Goal: Information Seeking & Learning: Learn about a topic

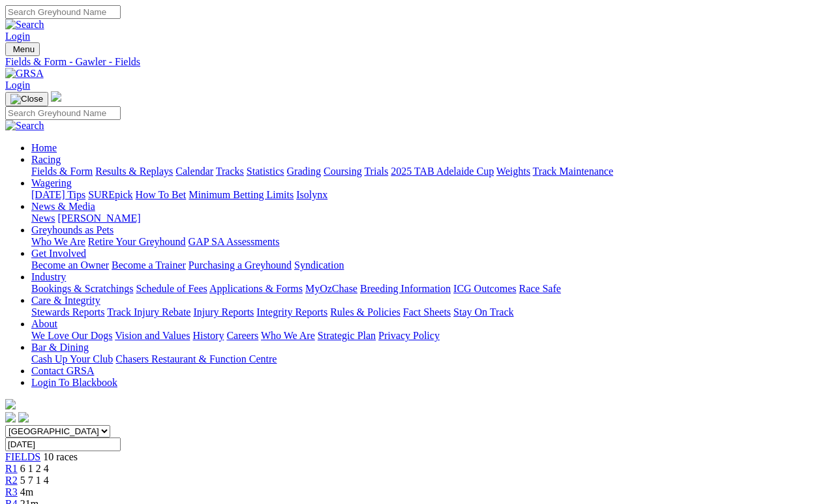
click at [68, 166] on link "Fields & Form" at bounding box center [61, 171] width 61 height 11
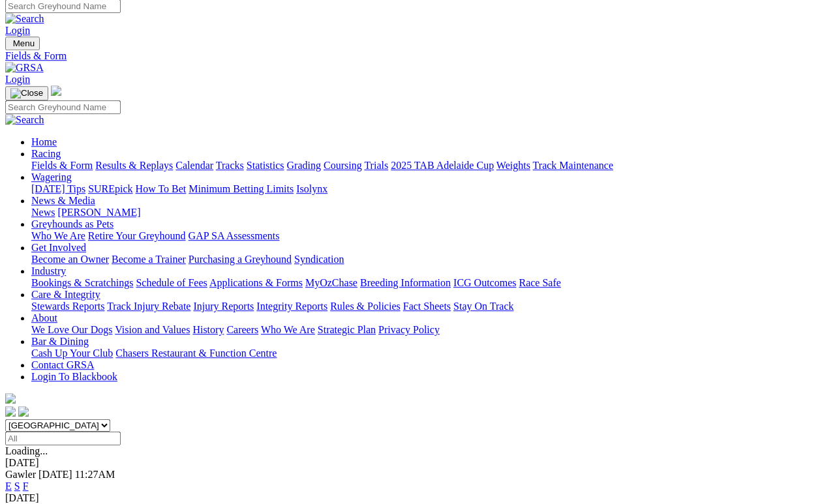
scroll to position [6, 0]
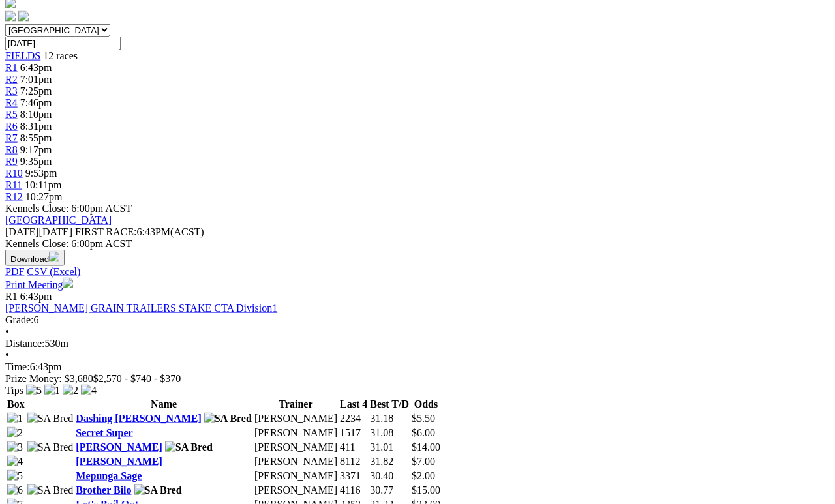
scroll to position [402, 0]
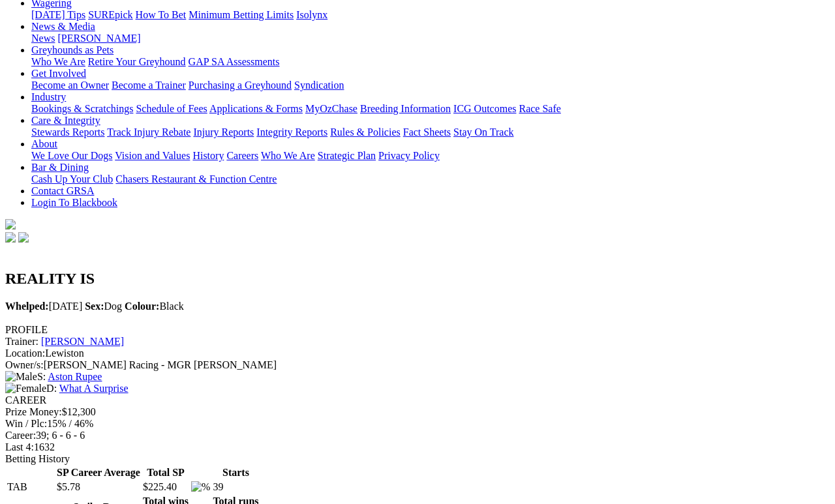
scroll to position [179, 0]
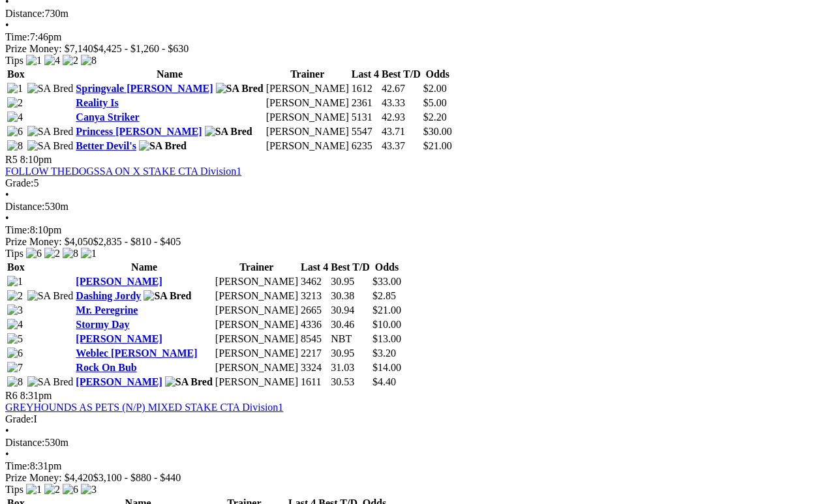
scroll to position [1408, 0]
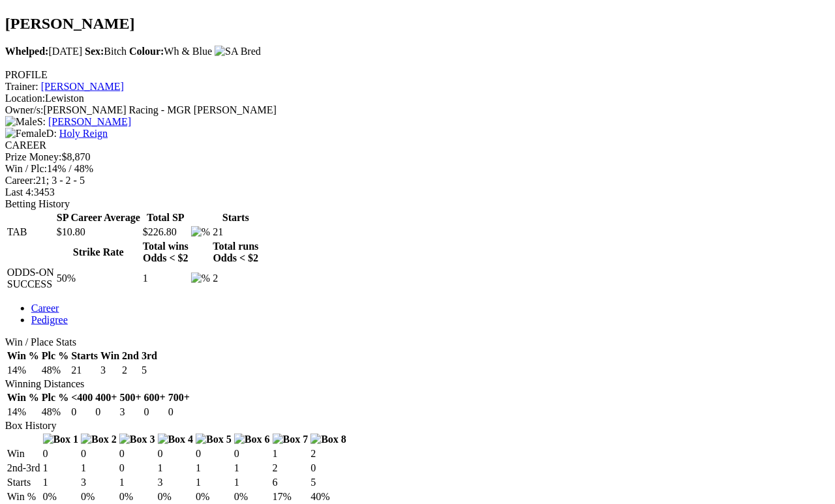
scroll to position [438, 14]
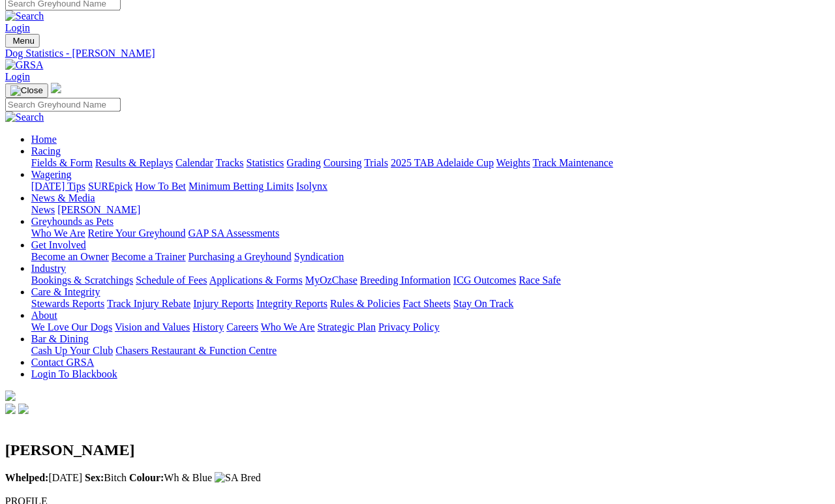
scroll to position [0, 14]
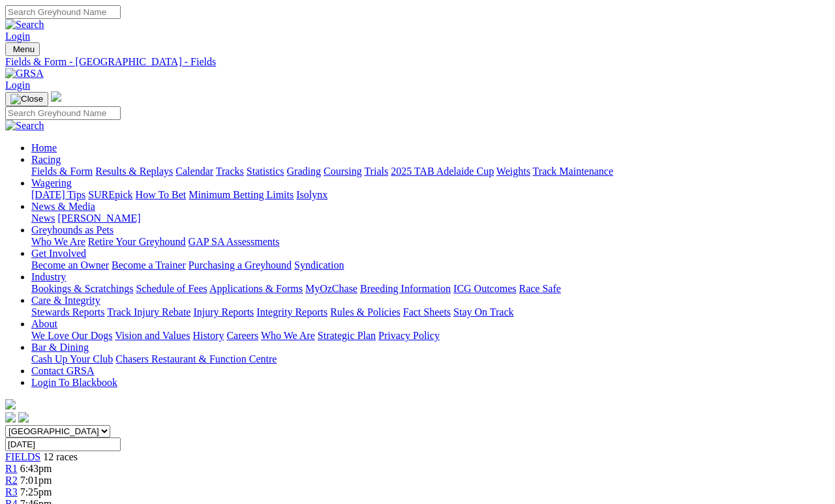
click at [52, 166] on link "Fields & Form" at bounding box center [61, 171] width 61 height 11
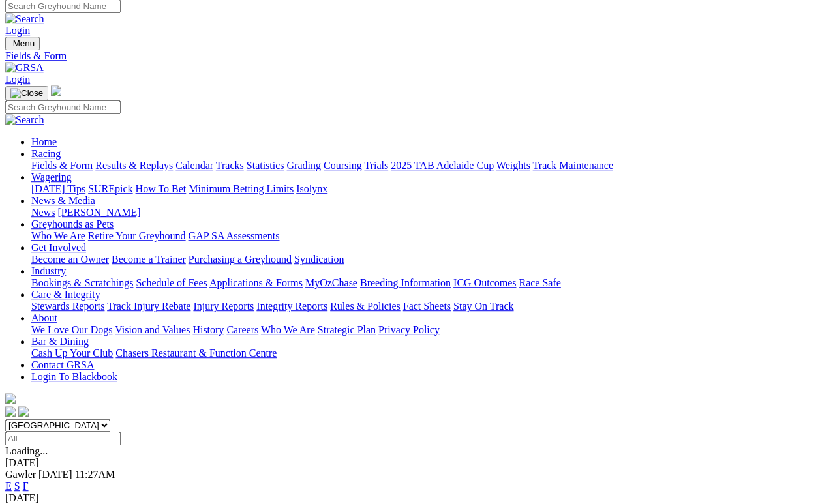
scroll to position [6, 0]
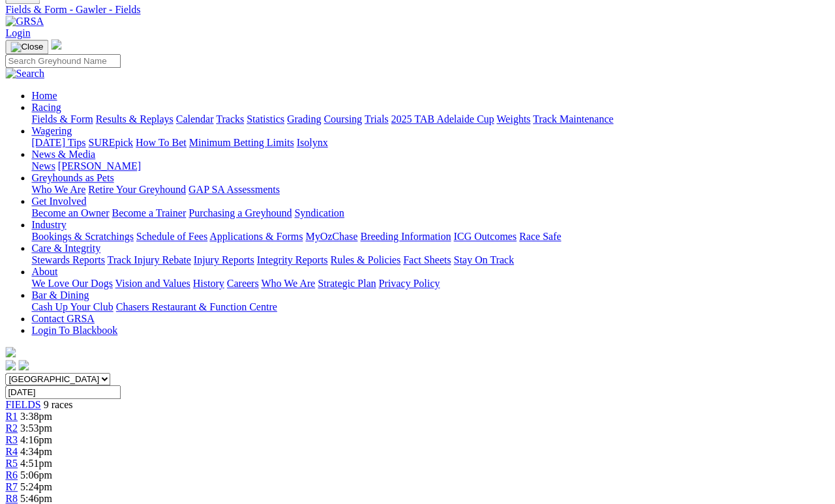
scroll to position [52, 3]
click at [52, 482] on span "5:24pm" at bounding box center [36, 487] width 32 height 11
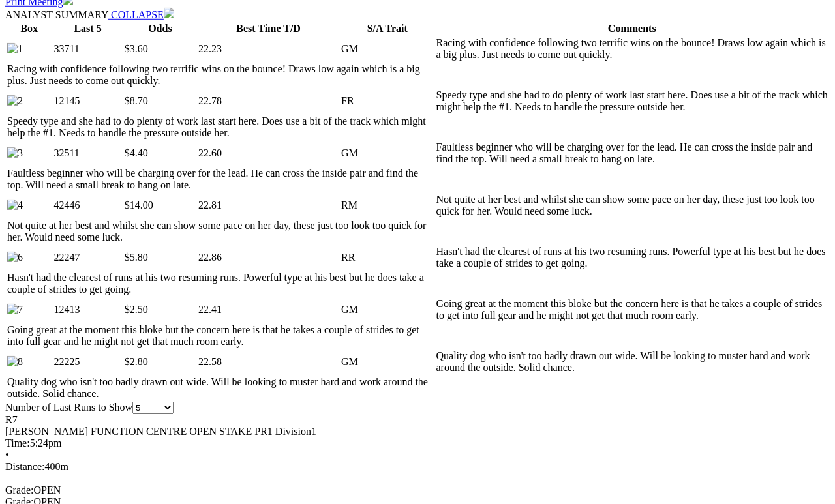
scroll to position [650, 0]
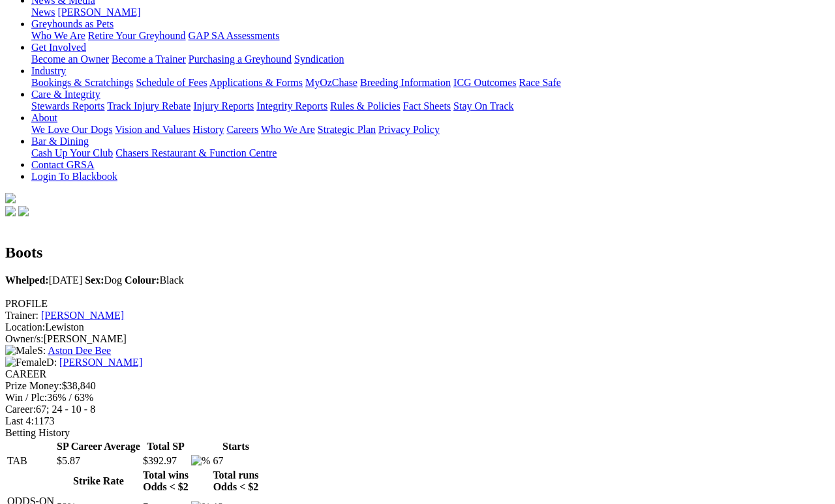
scroll to position [35, 0]
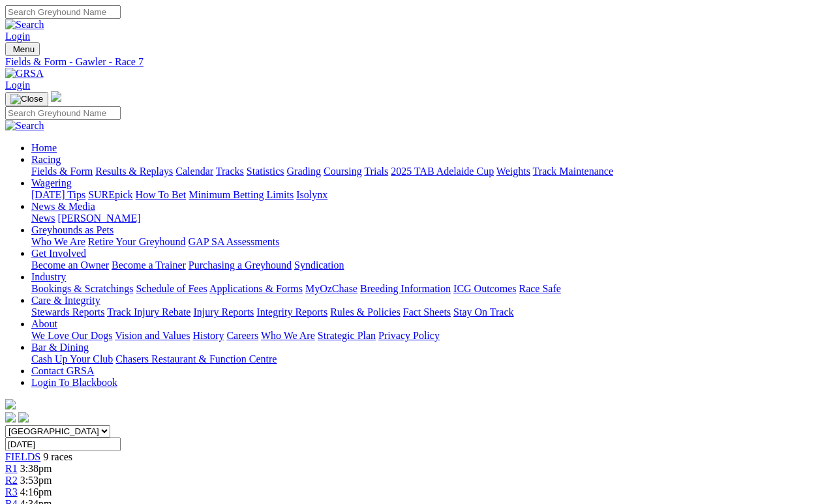
click at [51, 166] on link "Fields & Form" at bounding box center [61, 171] width 61 height 11
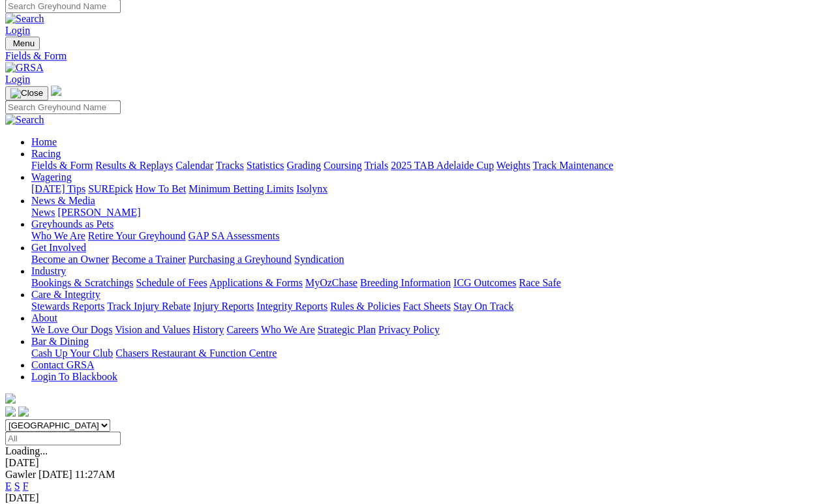
scroll to position [6, 0]
click at [155, 160] on link "Results & Replays" at bounding box center [134, 165] width 78 height 11
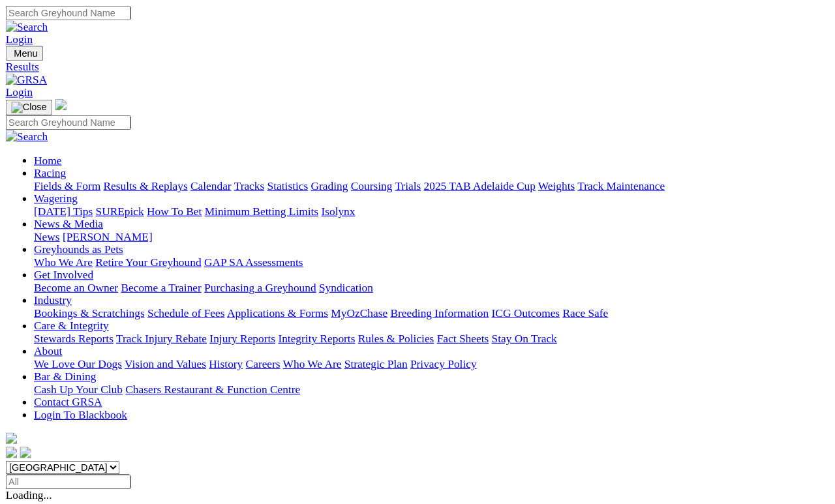
scroll to position [6, 0]
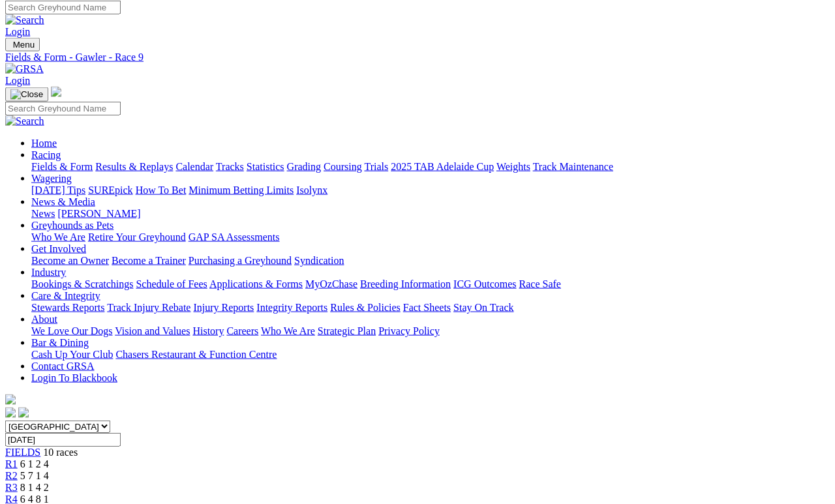
scroll to position [0, 100]
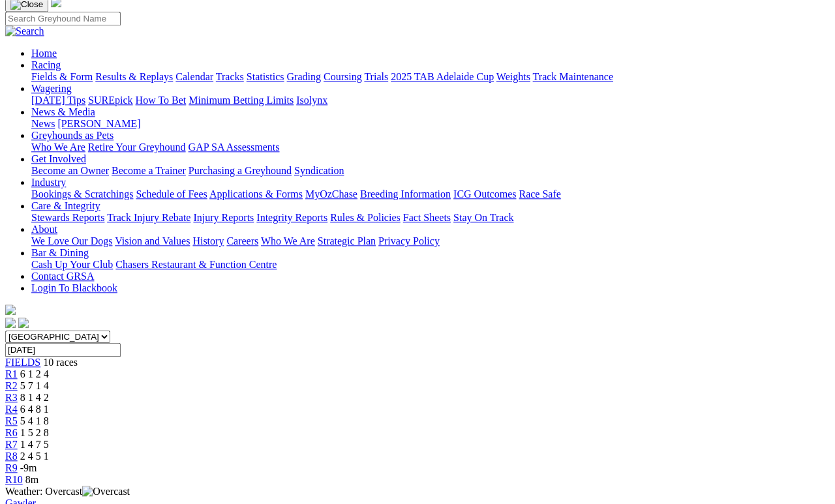
scroll to position [113, 0]
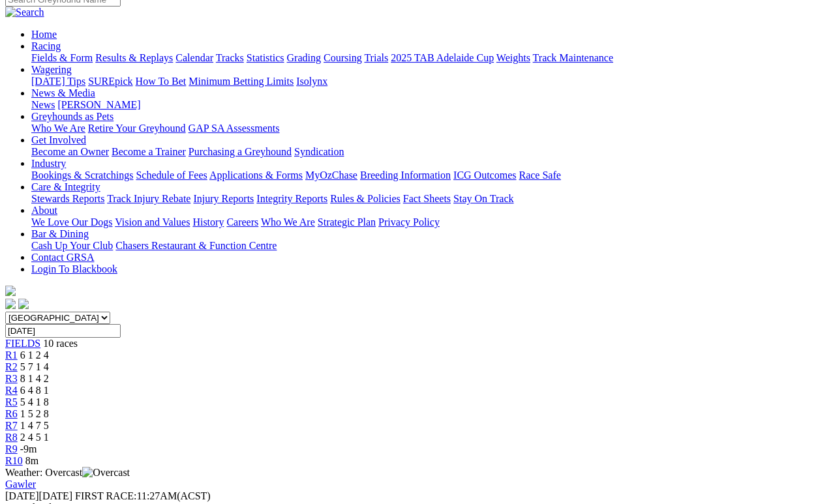
click at [49, 420] on span "1 4 7 5" at bounding box center [34, 425] width 29 height 11
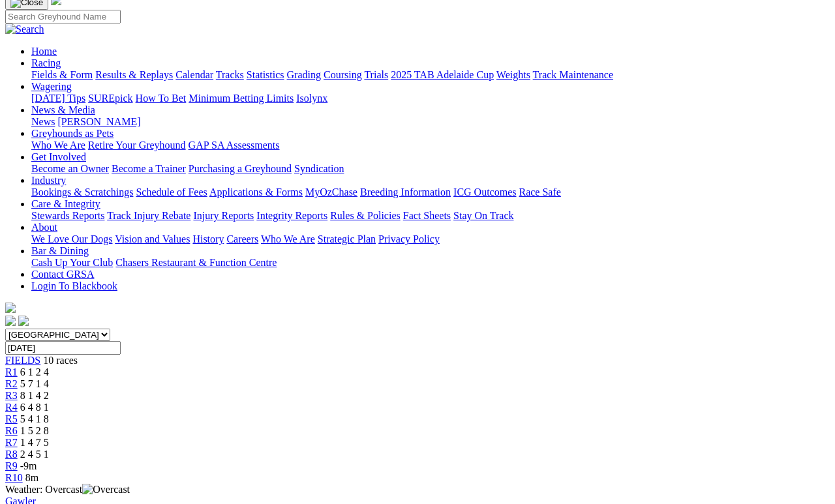
scroll to position [117, 0]
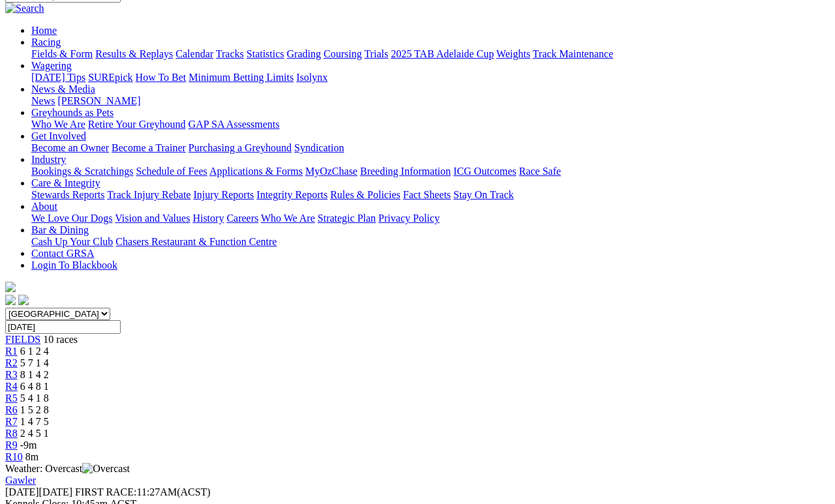
click at [49, 404] on span "1 5 2 8" at bounding box center [34, 409] width 29 height 11
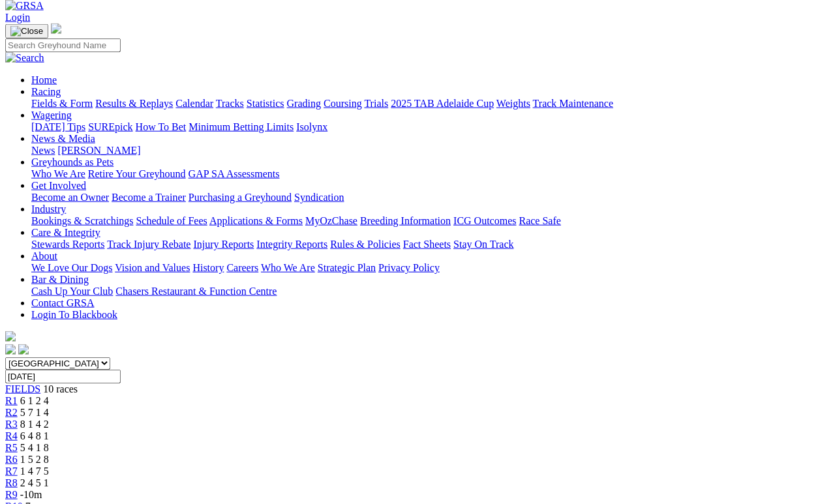
scroll to position [74, 0]
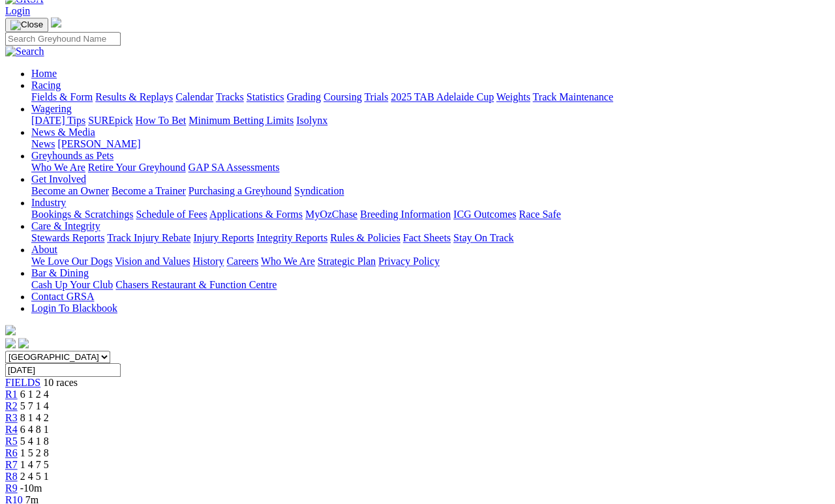
click at [18, 436] on span "R5" at bounding box center [11, 441] width 12 height 11
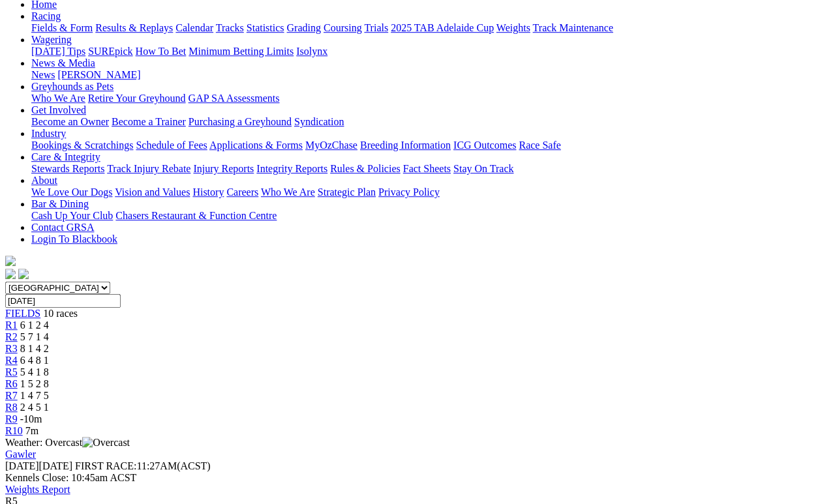
scroll to position [150, 0]
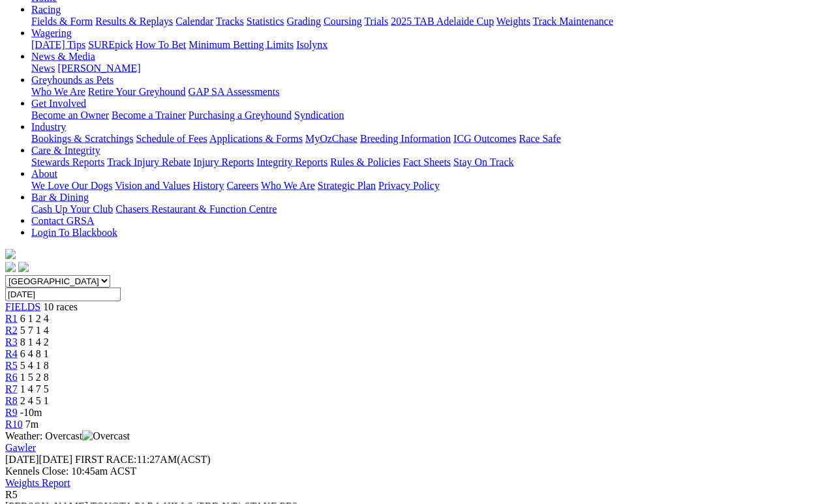
click at [49, 348] on span "6 4 8 1" at bounding box center [34, 353] width 29 height 11
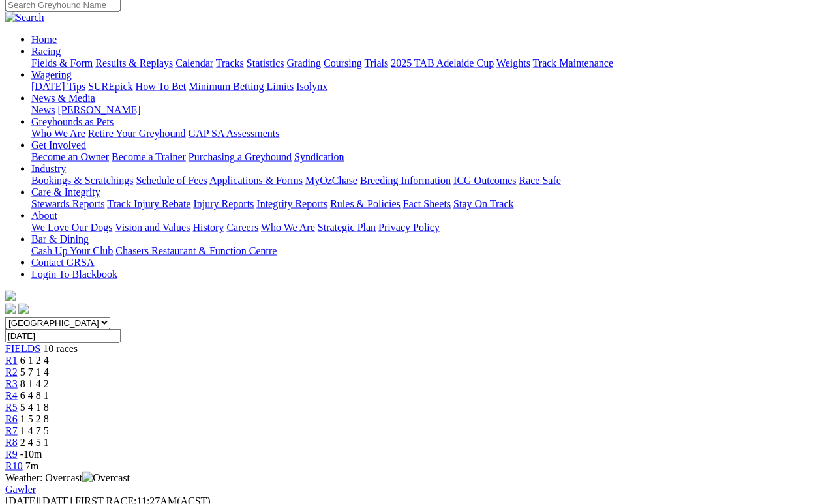
scroll to position [109, 0]
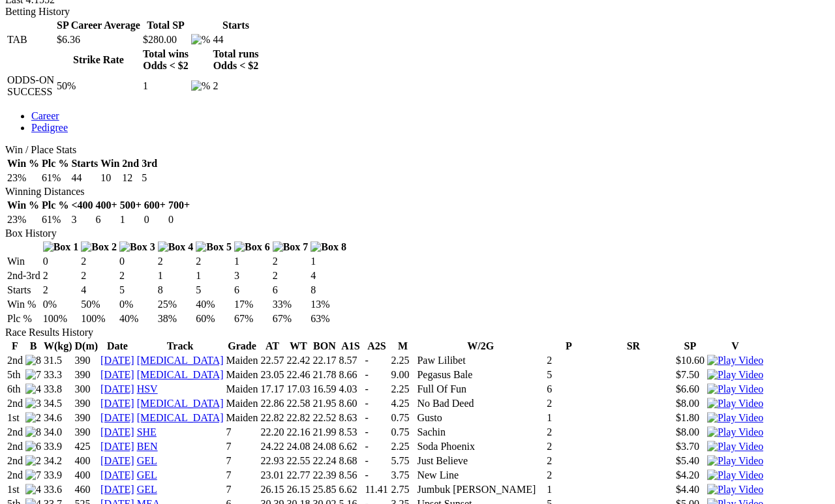
scroll to position [623, 0]
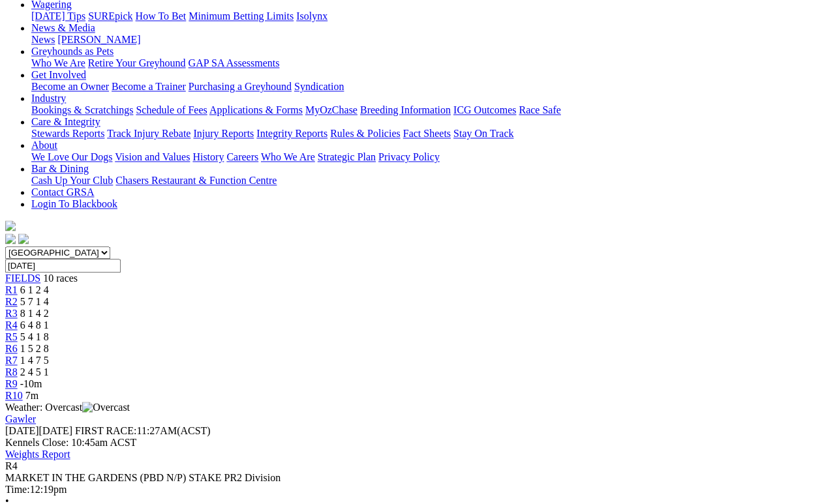
scroll to position [179, 0]
click at [18, 308] on span "R3" at bounding box center [11, 313] width 12 height 11
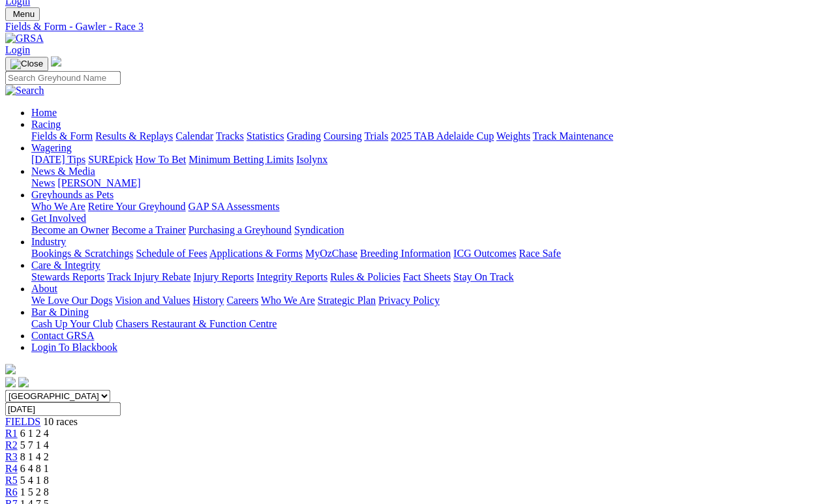
scroll to position [40, 0]
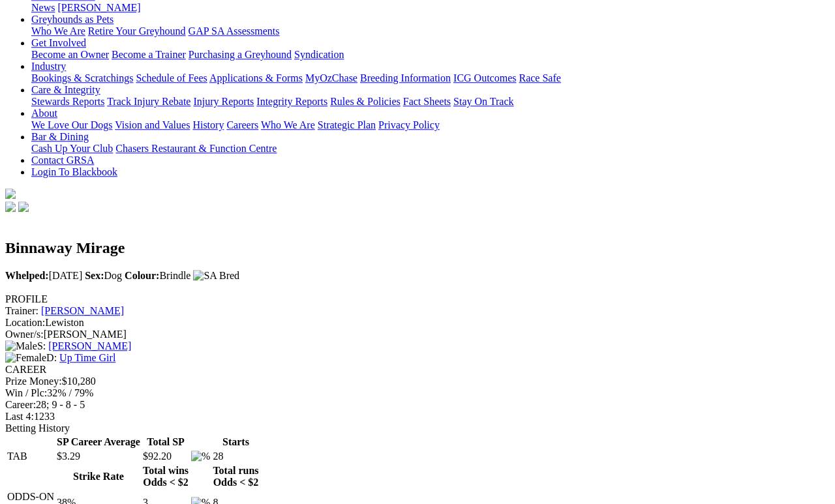
scroll to position [204, 0]
